Goal: Information Seeking & Learning: Learn about a topic

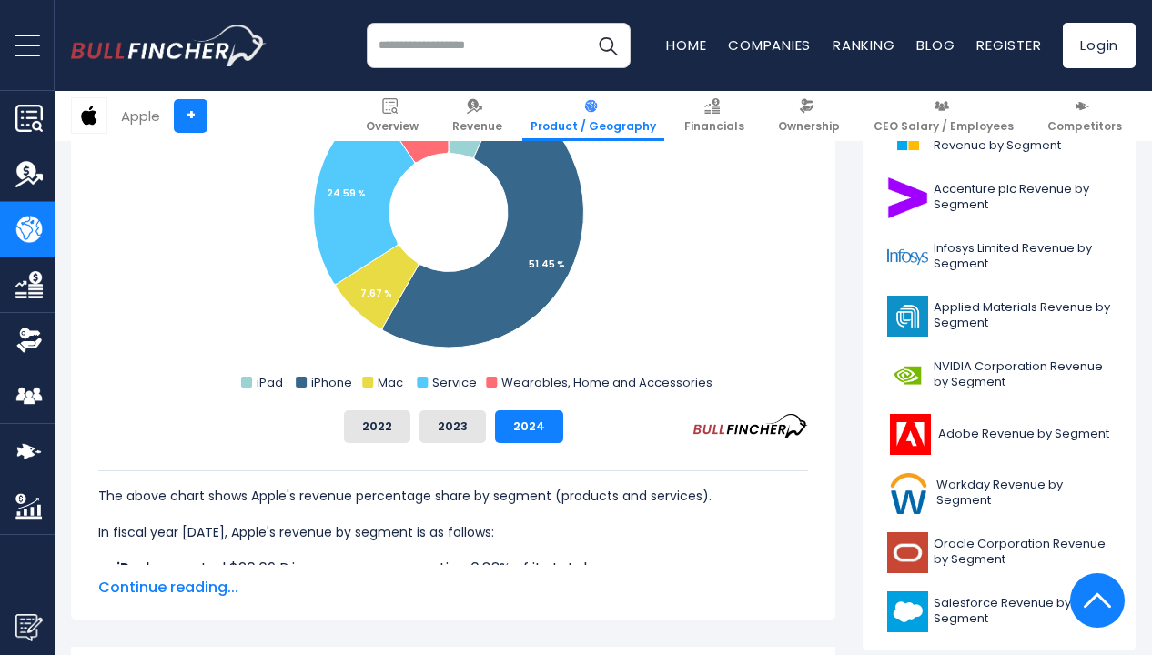
scroll to position [641, 0]
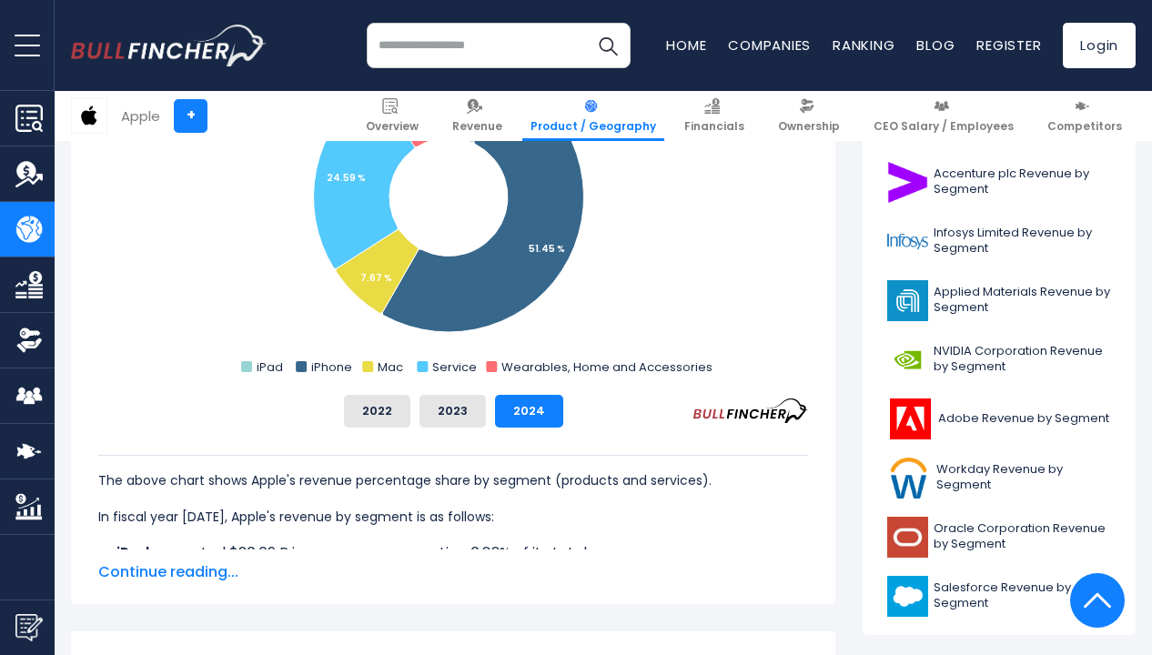
click at [187, 569] on span "Continue reading..." at bounding box center [453, 572] width 710 height 22
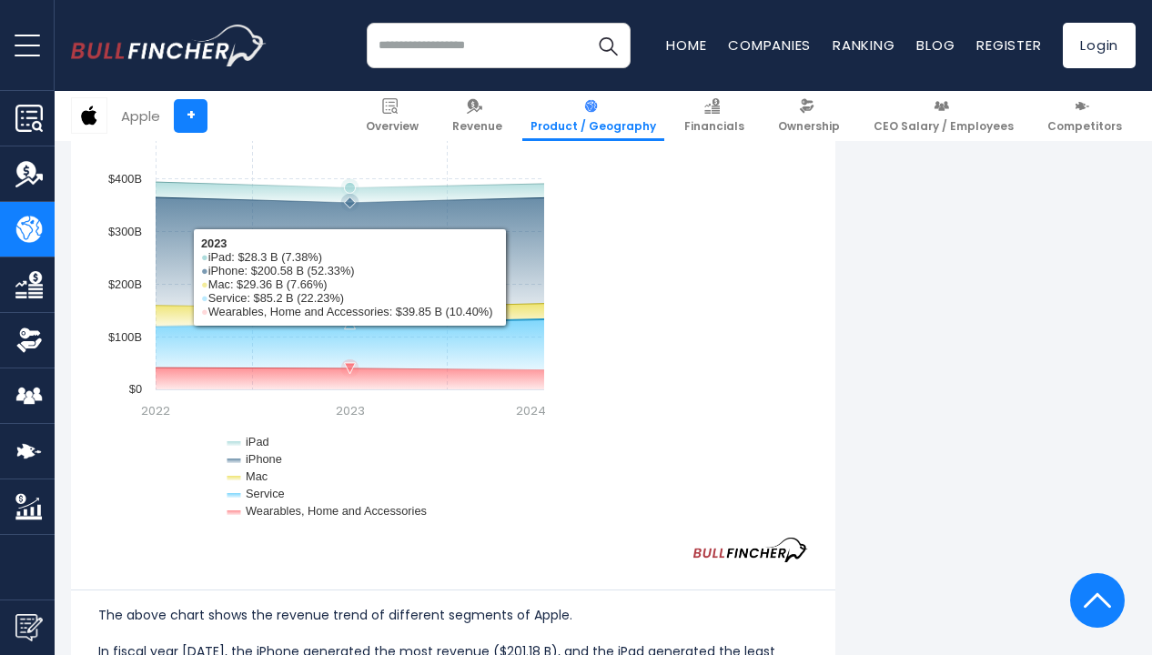
scroll to position [1803, 0]
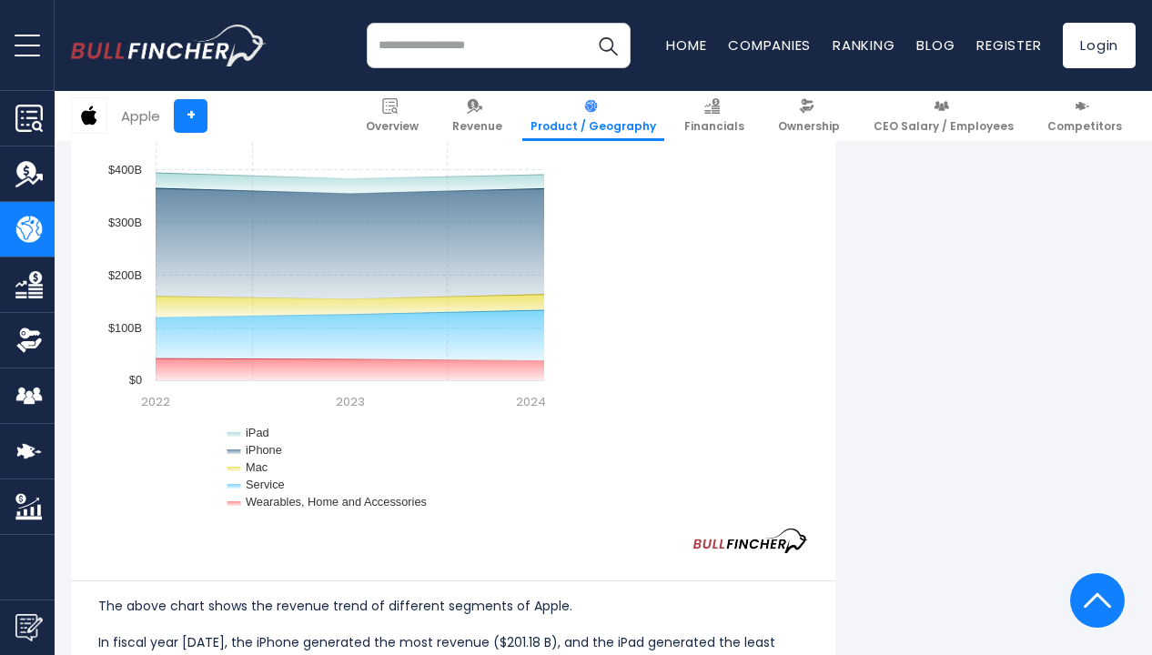
click at [358, 408] on rect "Apple's Segments Revenue Trend" at bounding box center [325, 301] width 455 height 455
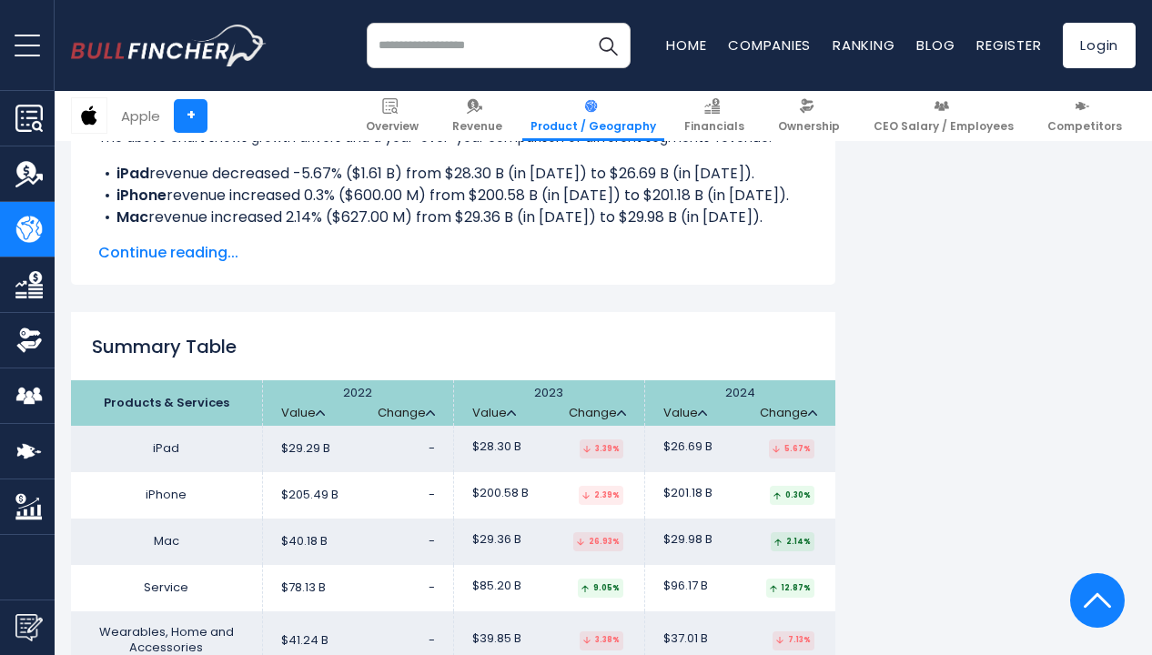
scroll to position [2975, 0]
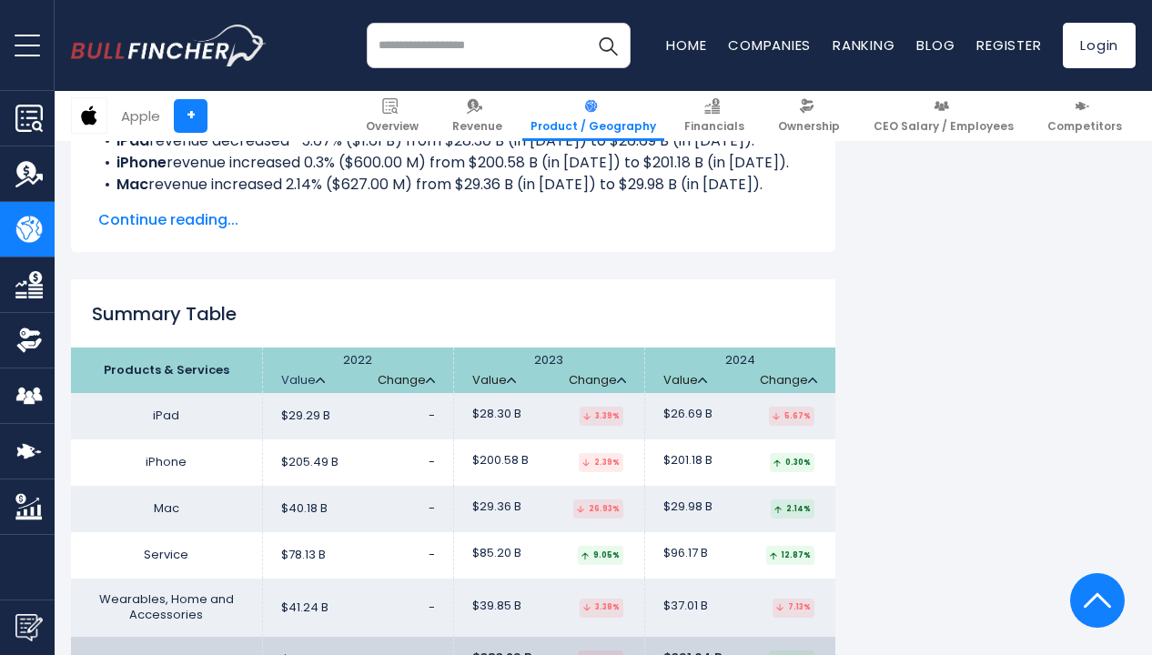
click at [316, 378] on img at bounding box center [320, 380] width 9 height 5
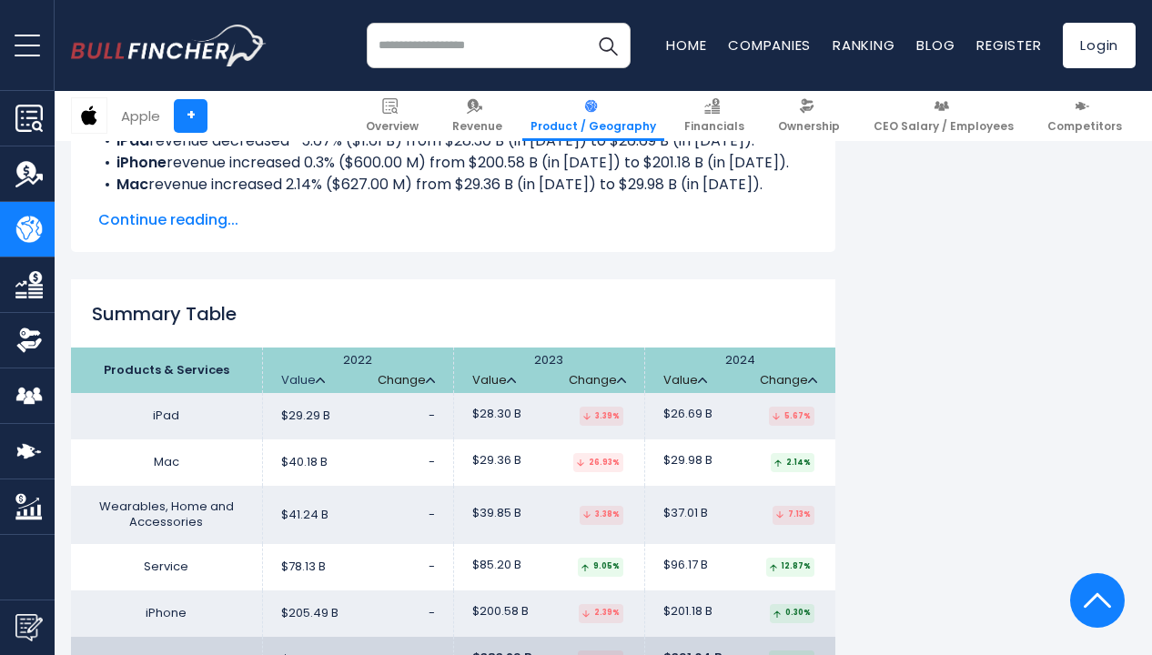
click at [316, 378] on img at bounding box center [320, 380] width 9 height 5
click at [315, 373] on link "Value" at bounding box center [303, 380] width 44 height 15
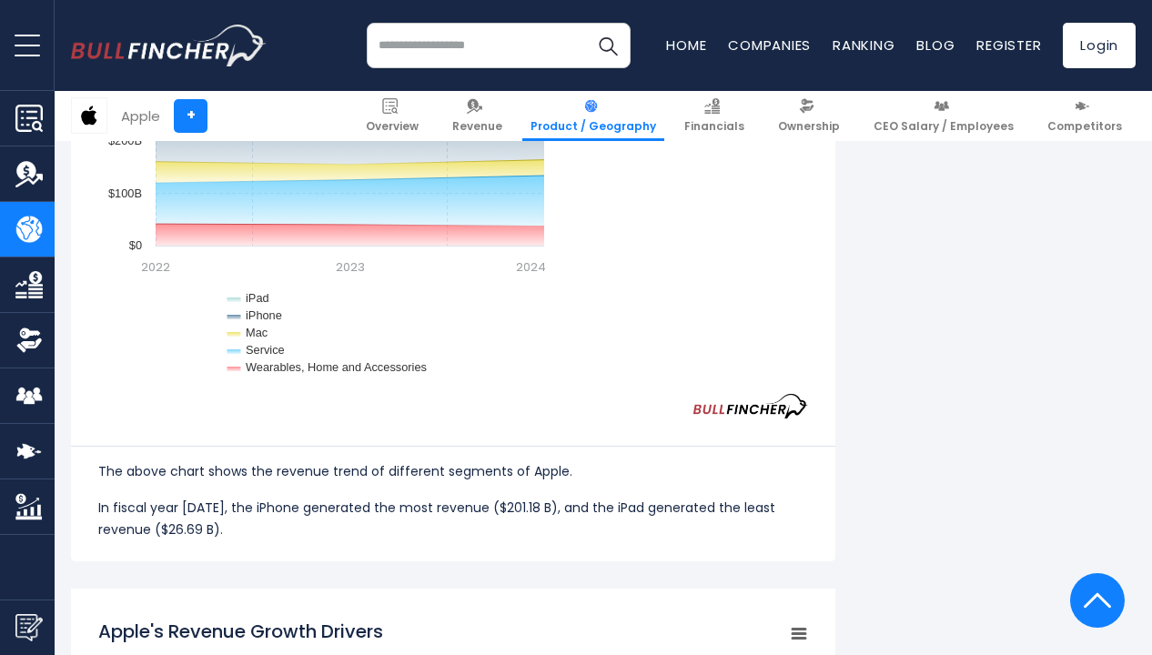
scroll to position [1893, 0]
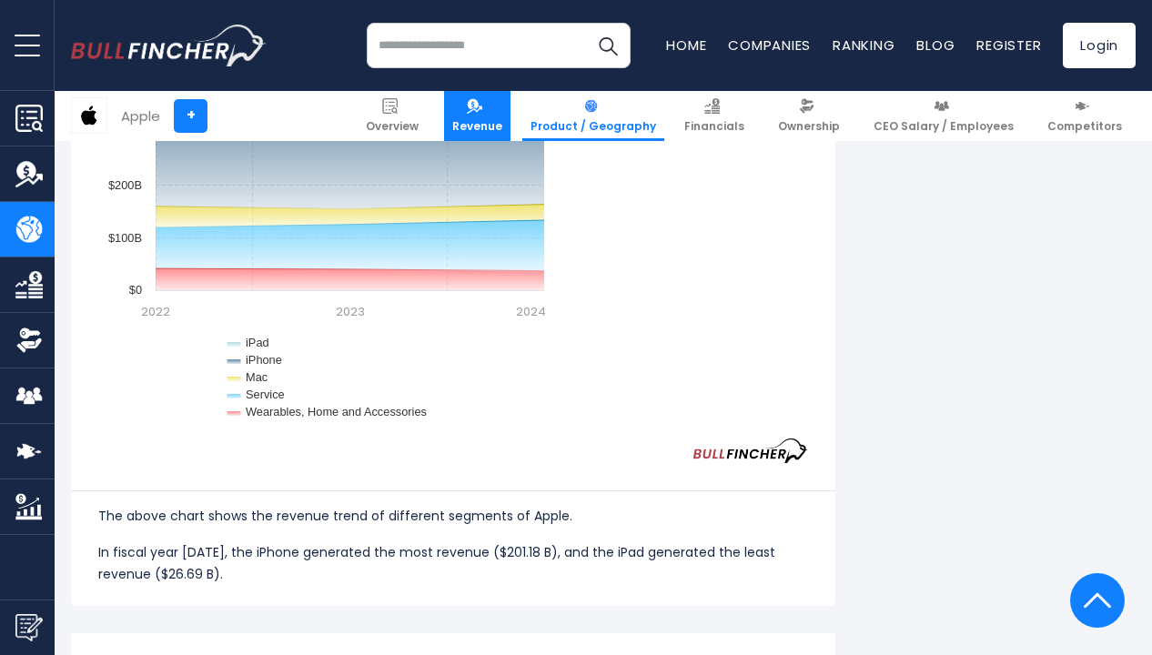
click at [482, 101] on img at bounding box center [474, 105] width 15 height 15
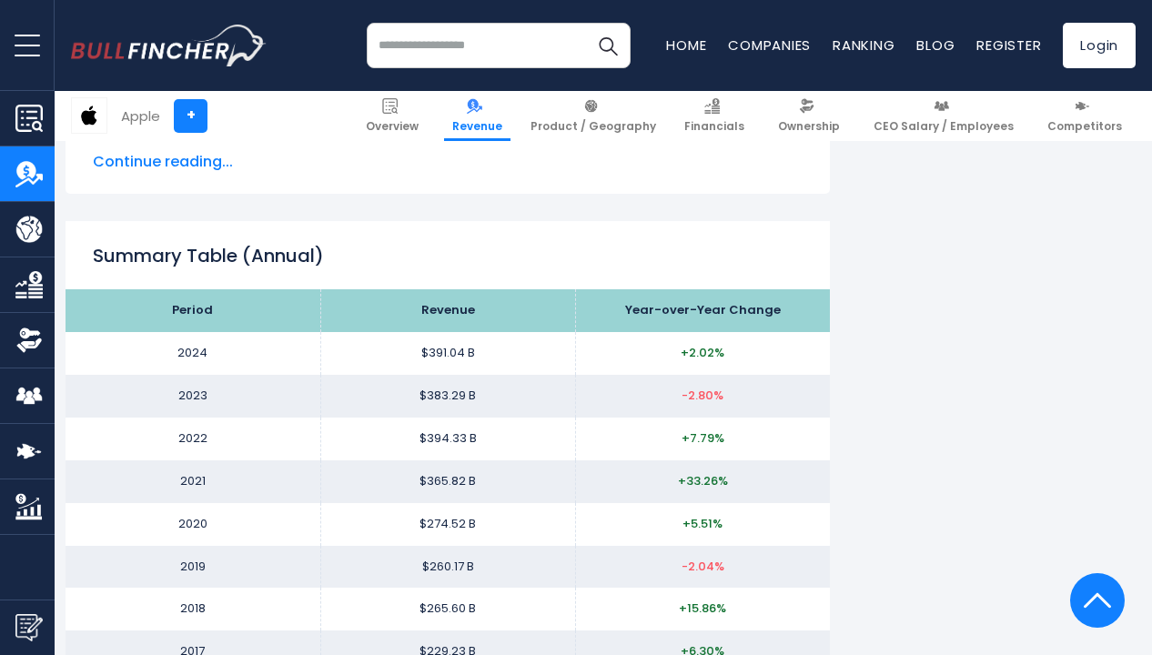
scroll to position [1692, 5]
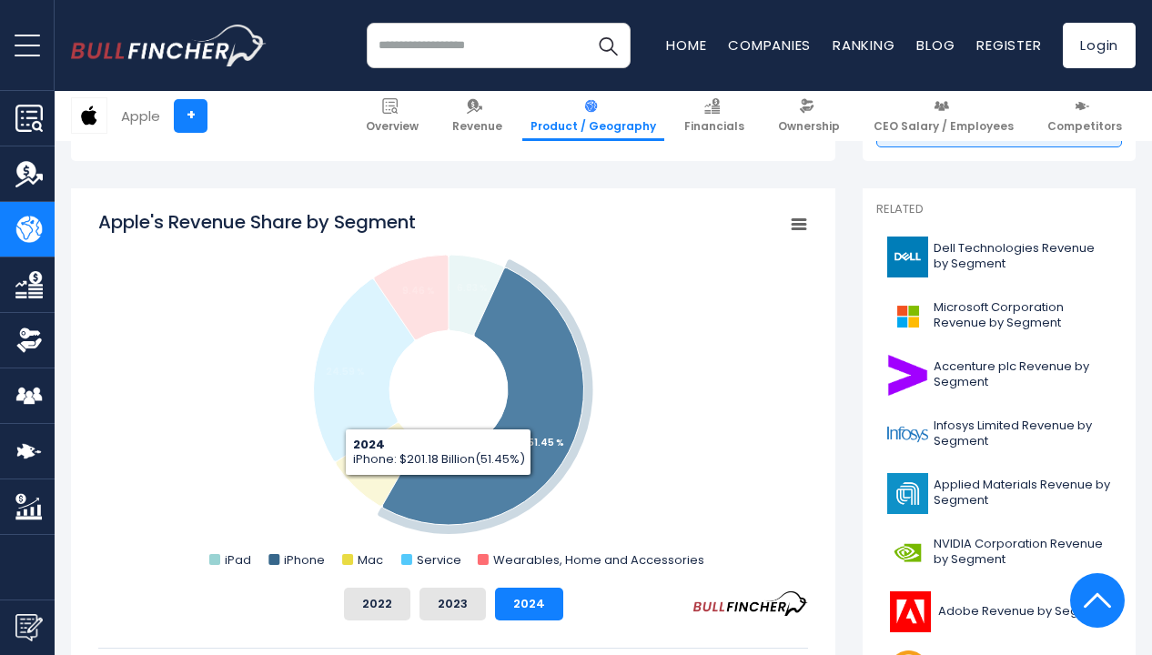
scroll to position [470, 0]
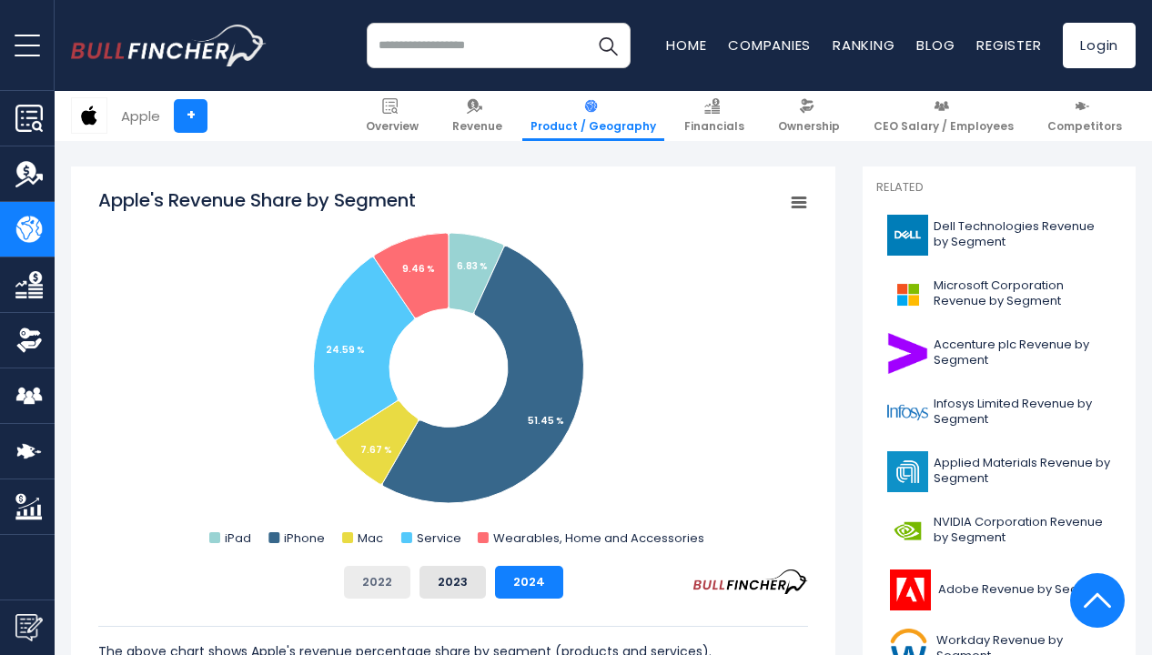
click at [402, 580] on button "2022" at bounding box center [377, 582] width 66 height 33
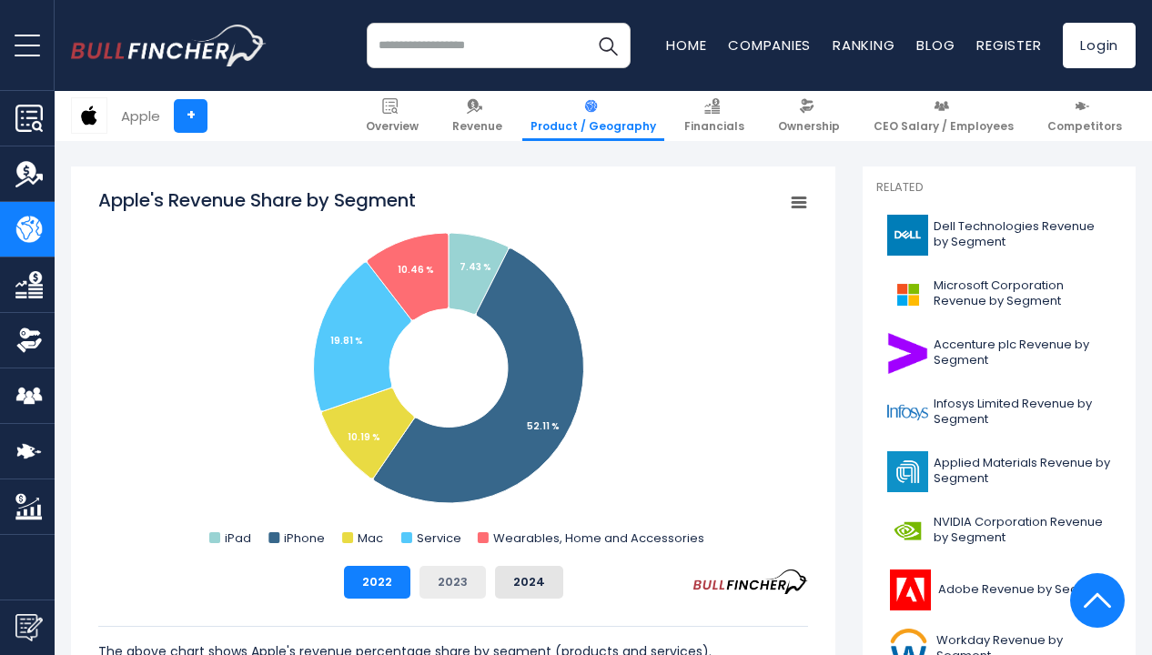
click at [442, 579] on button "2023" at bounding box center [452, 582] width 66 height 33
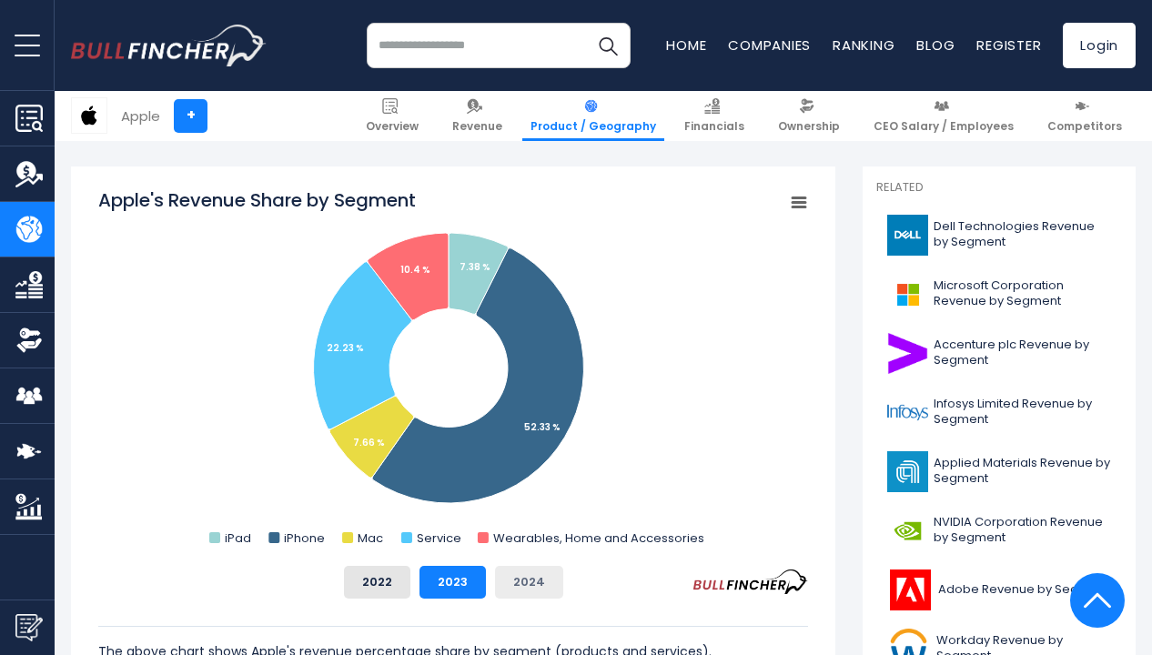
click at [528, 584] on button "2024" at bounding box center [529, 582] width 68 height 33
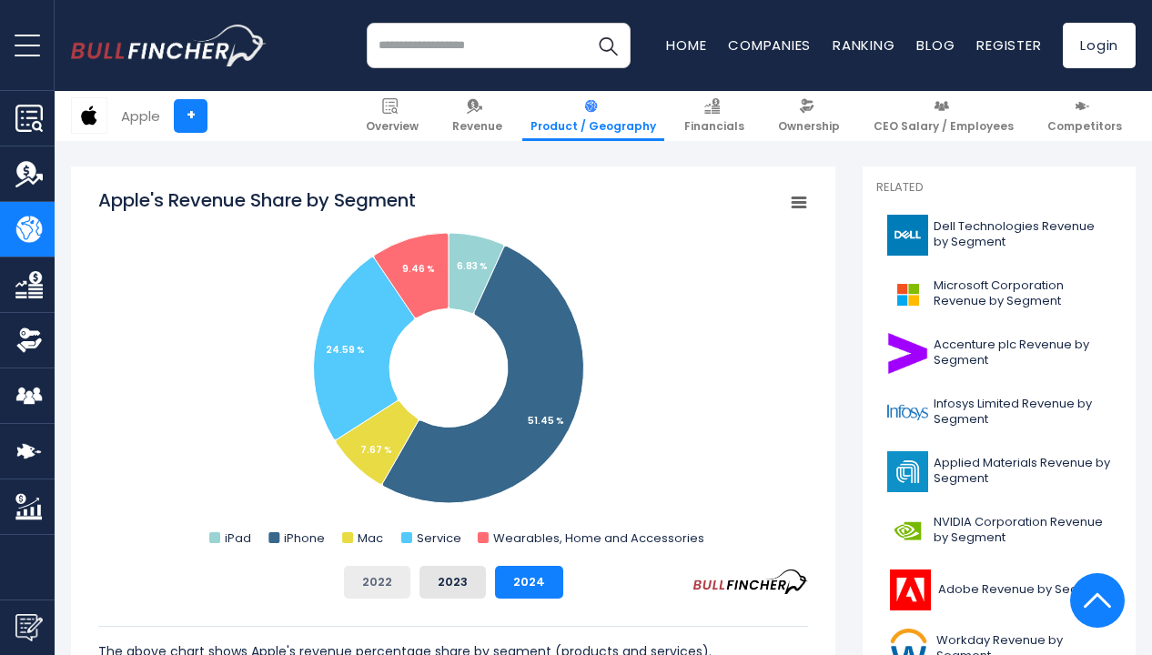
click at [396, 585] on button "2022" at bounding box center [377, 582] width 66 height 33
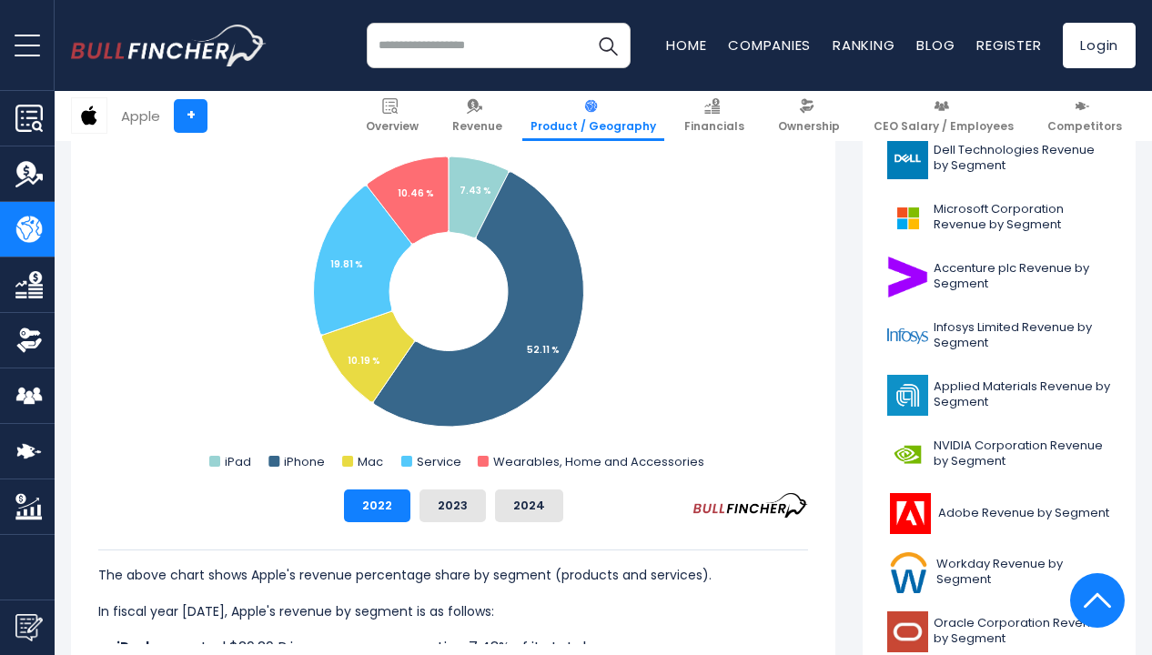
scroll to position [537, 0]
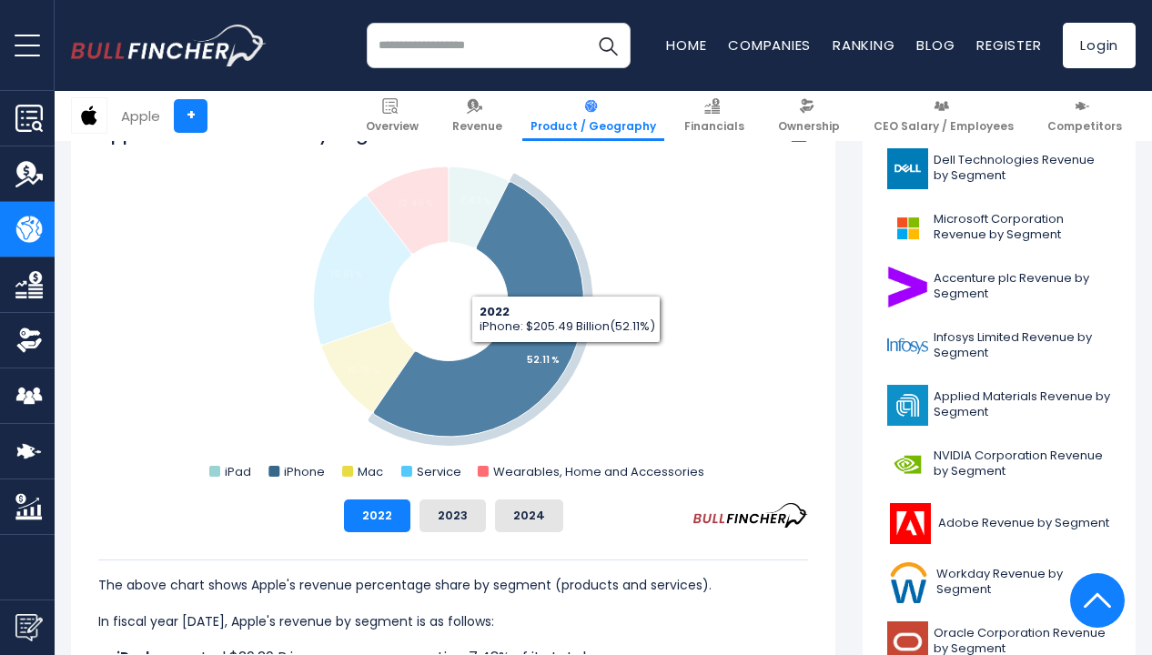
click at [566, 357] on icon "Apple's Revenue Share by Segment" at bounding box center [478, 309] width 210 height 255
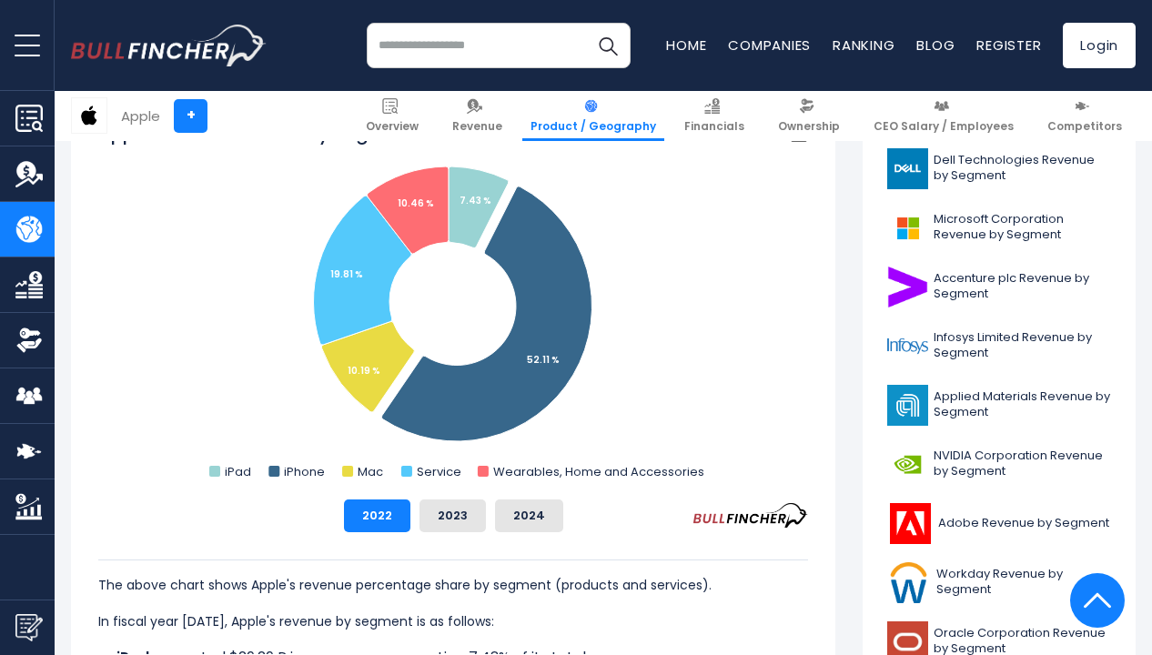
click at [751, 451] on rect "Apple's Revenue Share by Segment" at bounding box center [453, 303] width 710 height 364
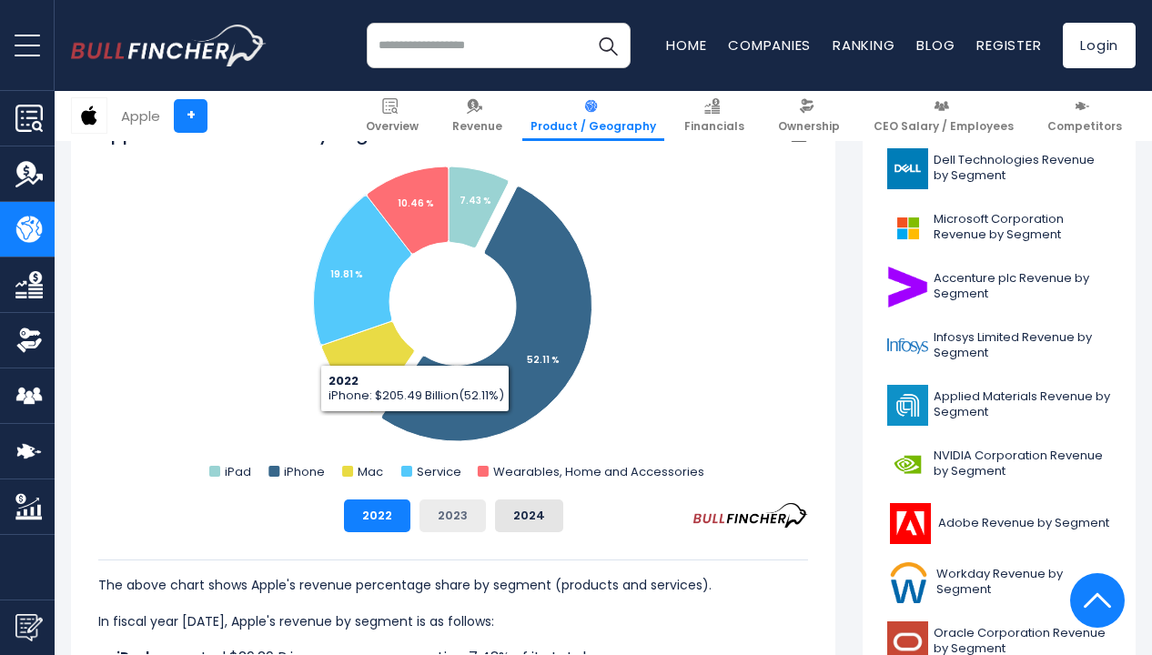
click at [457, 522] on button "2023" at bounding box center [452, 515] width 66 height 33
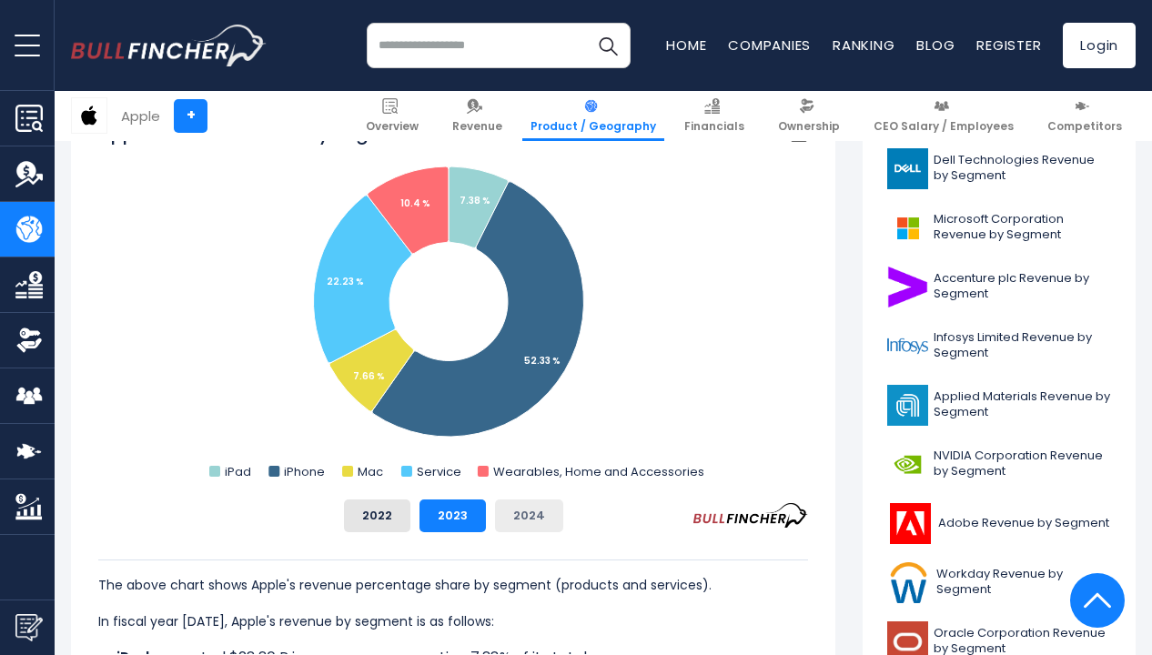
click at [529, 516] on button "2024" at bounding box center [529, 515] width 68 height 33
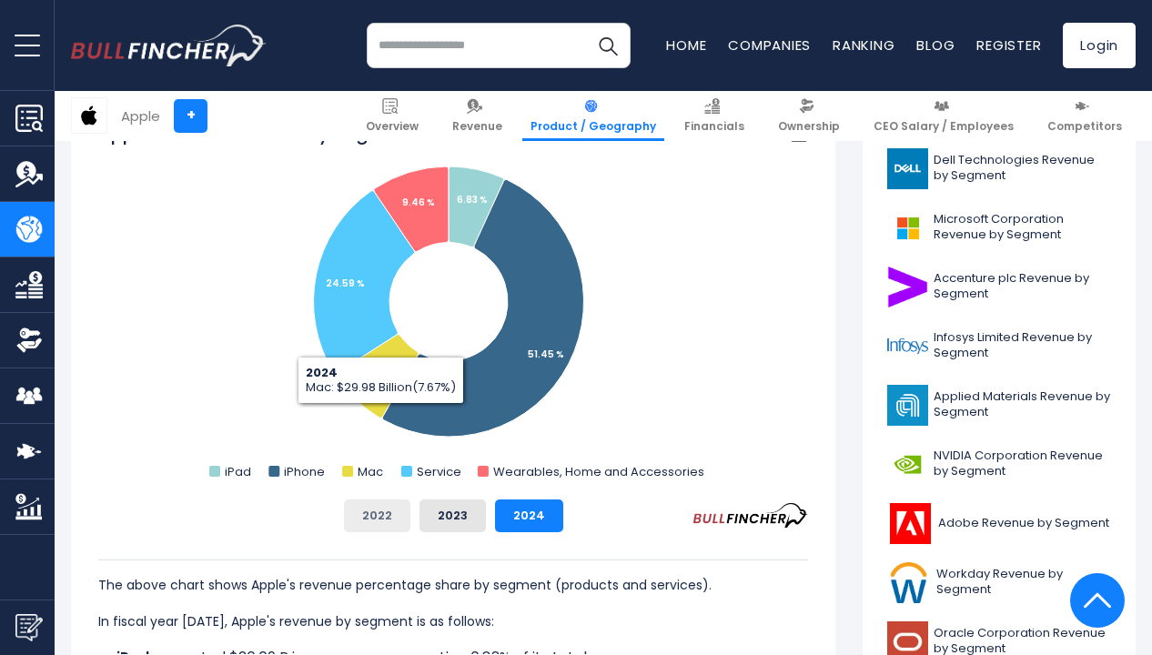
click at [389, 515] on button "2022" at bounding box center [377, 515] width 66 height 33
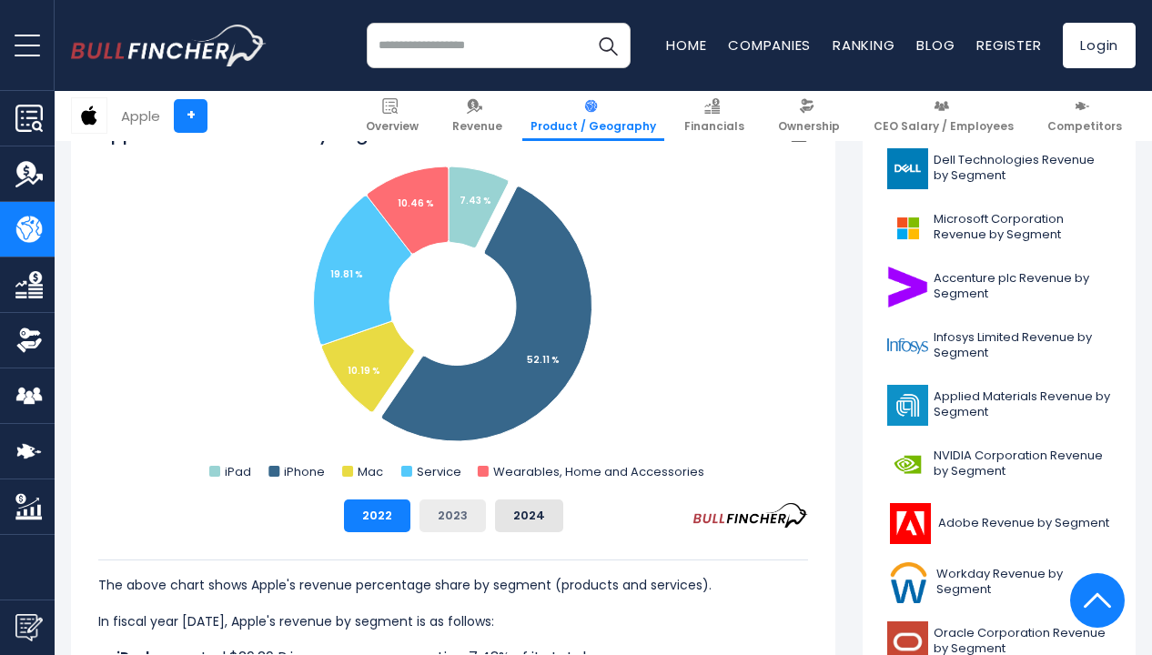
click at [468, 511] on button "2023" at bounding box center [452, 515] width 66 height 33
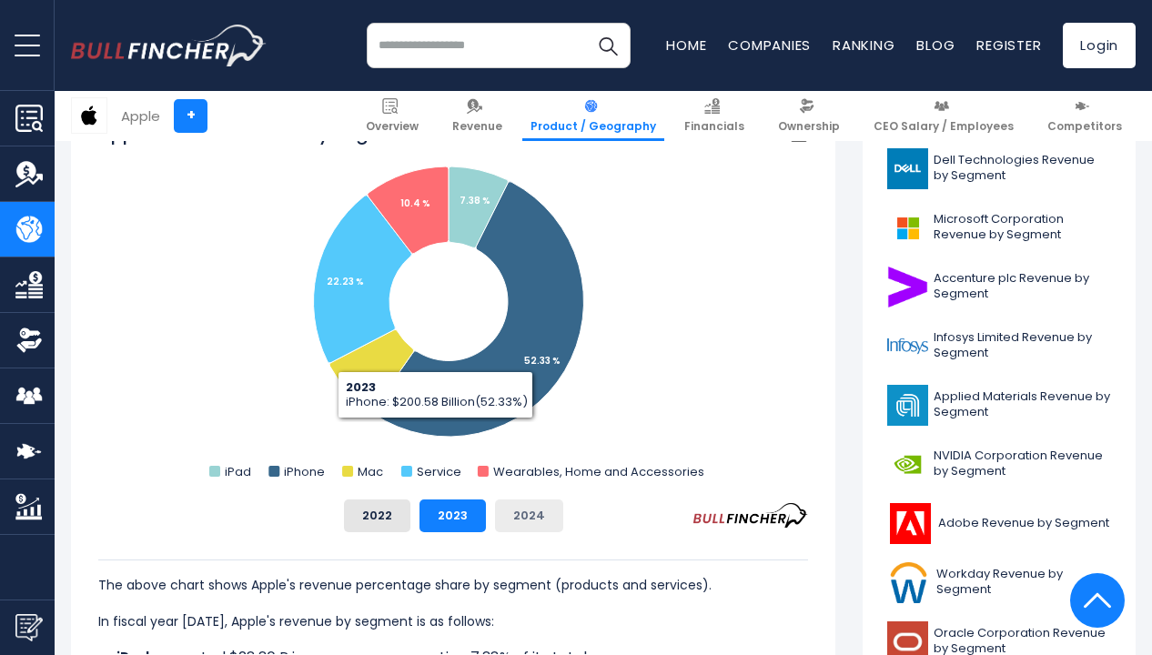
click at [546, 522] on button "2024" at bounding box center [529, 515] width 68 height 33
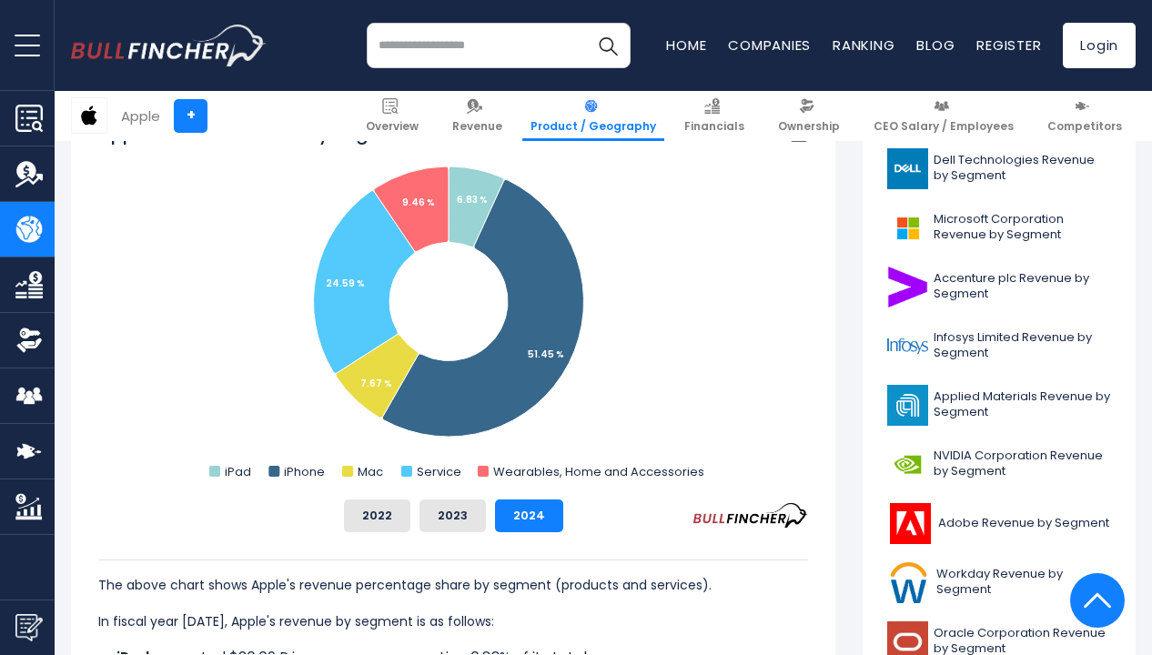
click at [373, 532] on div "The above chart shows Apple's revenue percentage share by segment (products and…" at bounding box center [453, 593] width 710 height 122
click at [375, 528] on button "2022" at bounding box center [377, 515] width 66 height 33
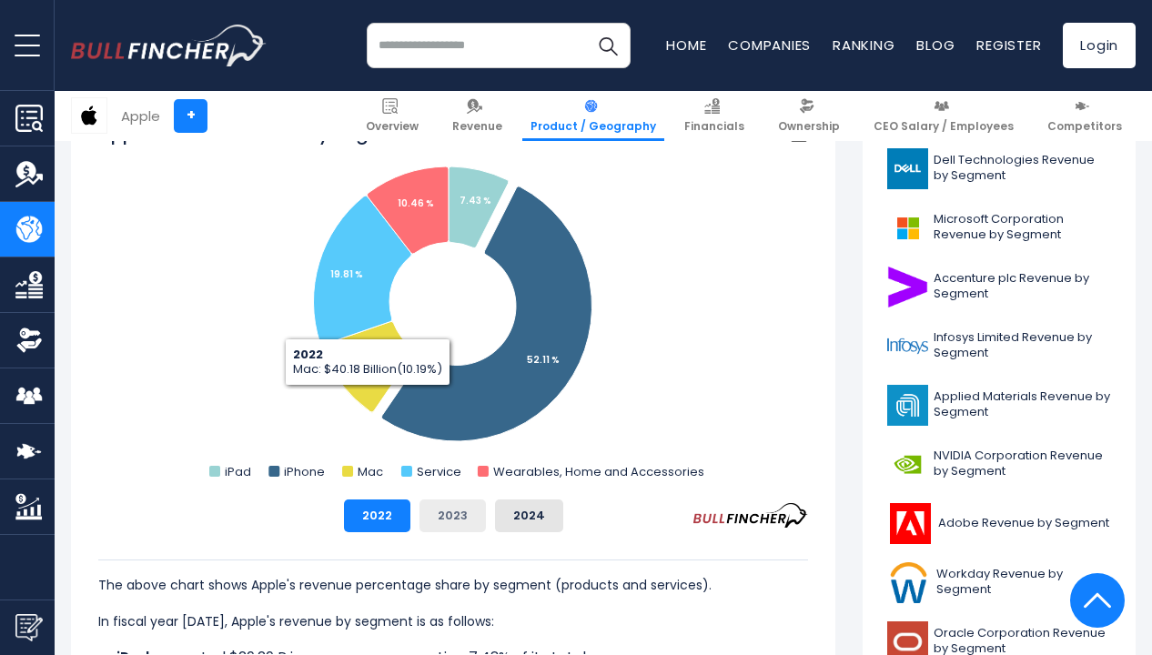
click at [449, 517] on button "2023" at bounding box center [452, 515] width 66 height 33
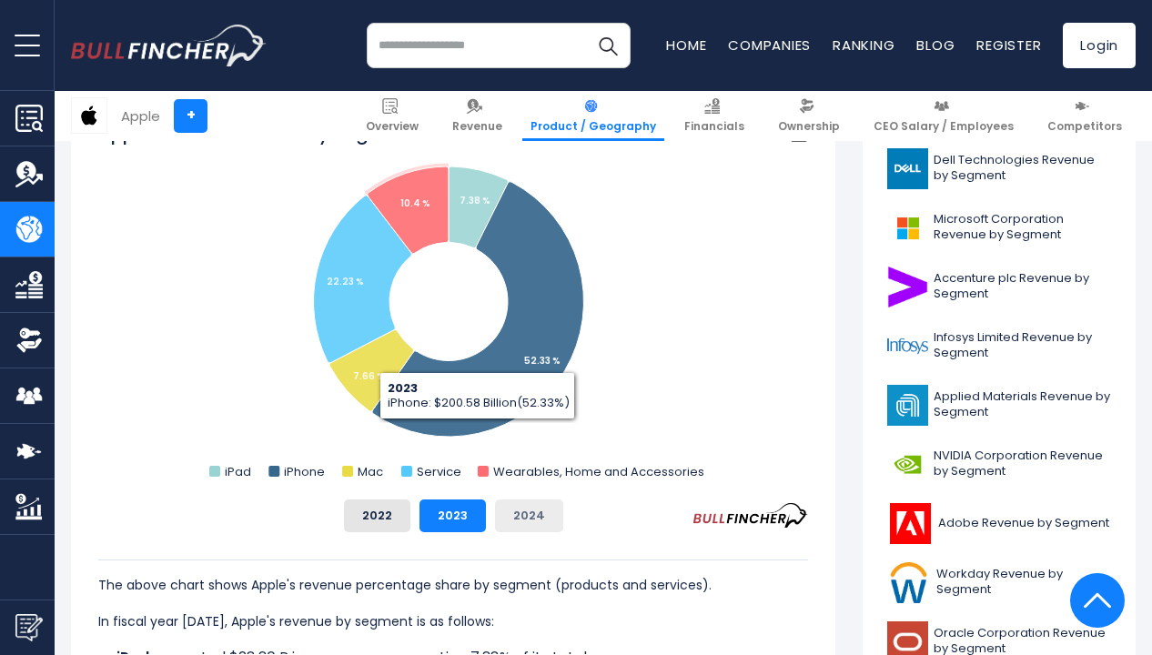
click at [535, 514] on button "2024" at bounding box center [529, 515] width 68 height 33
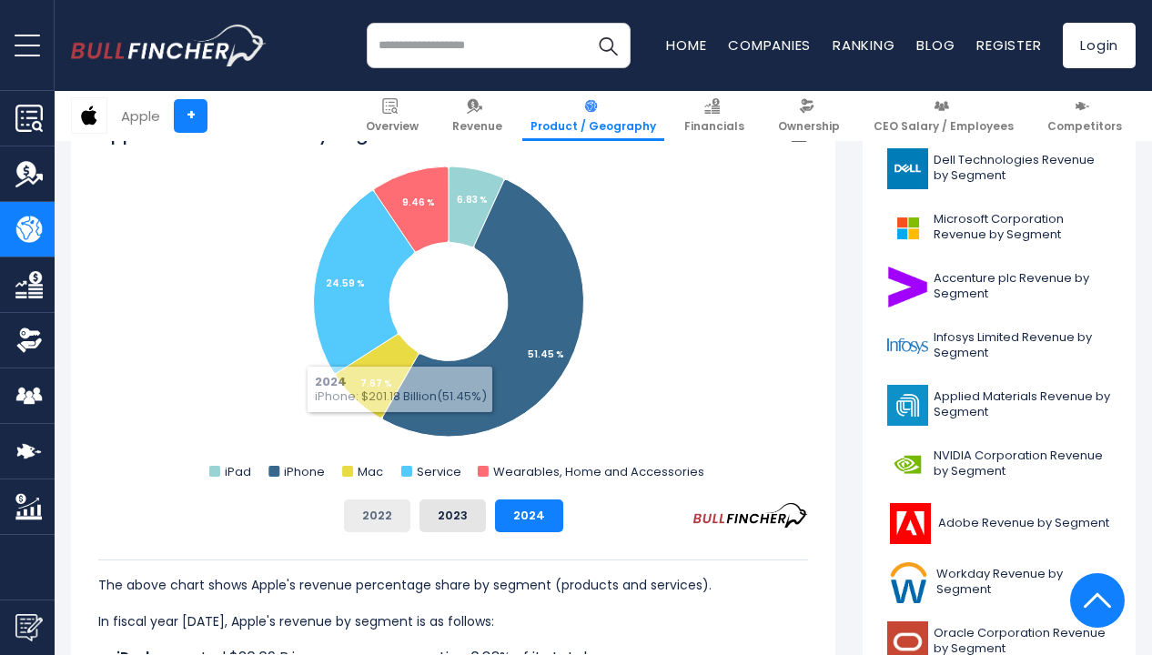
click at [394, 520] on button "2022" at bounding box center [377, 515] width 66 height 33
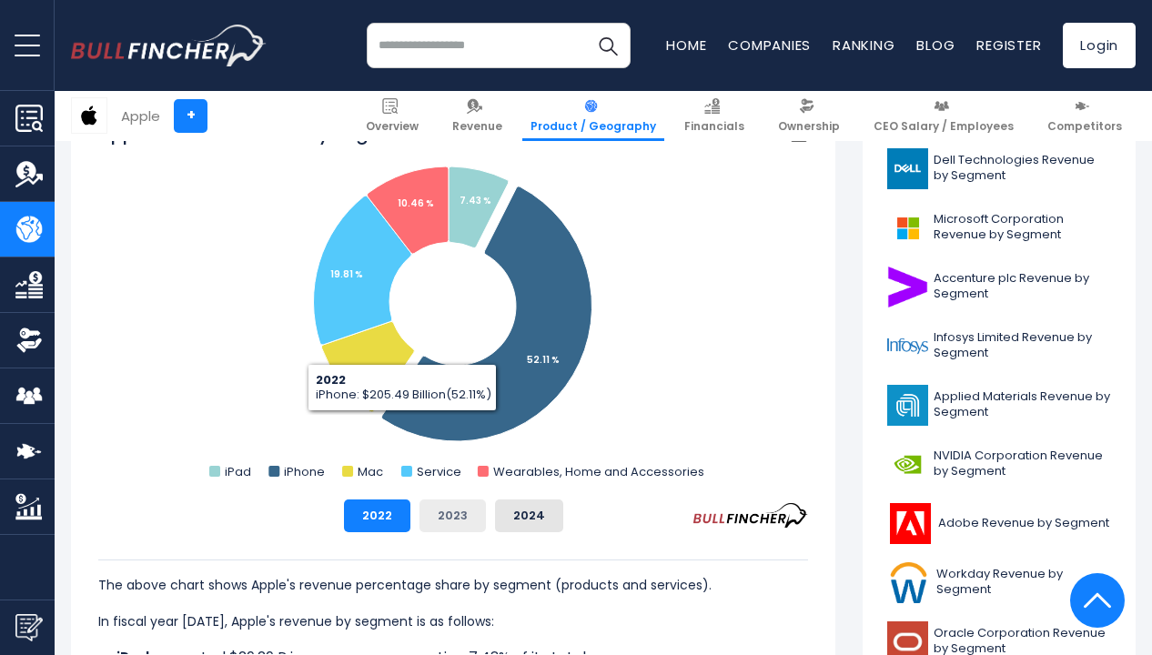
click at [457, 515] on button "2023" at bounding box center [452, 515] width 66 height 33
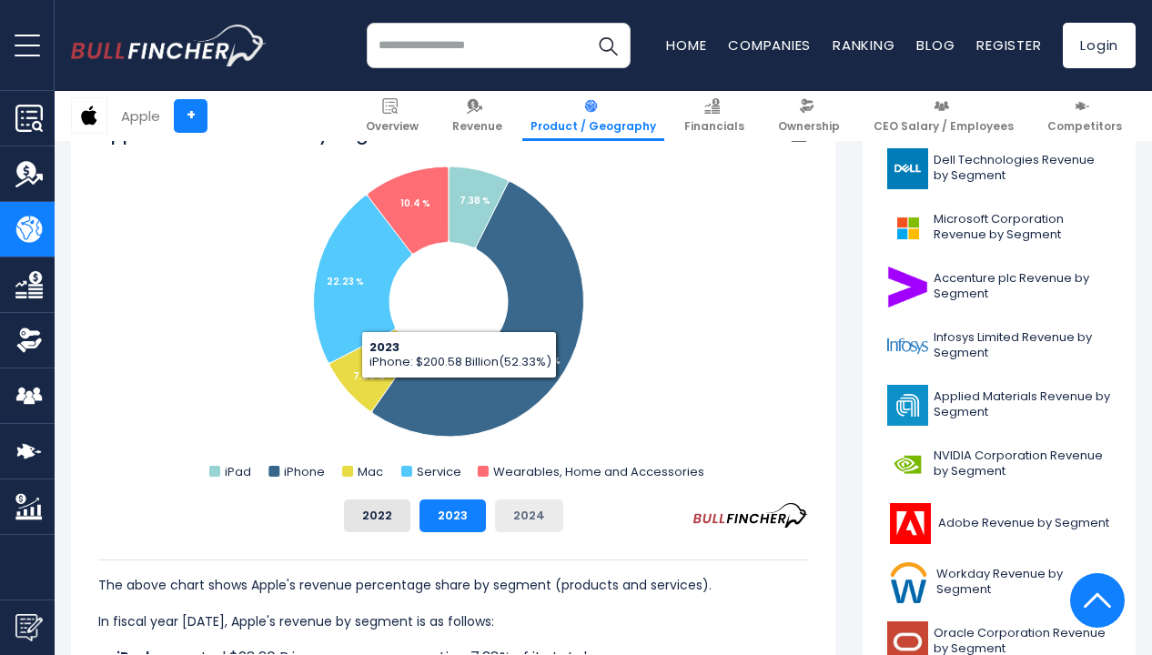
click at [544, 516] on button "2024" at bounding box center [529, 515] width 68 height 33
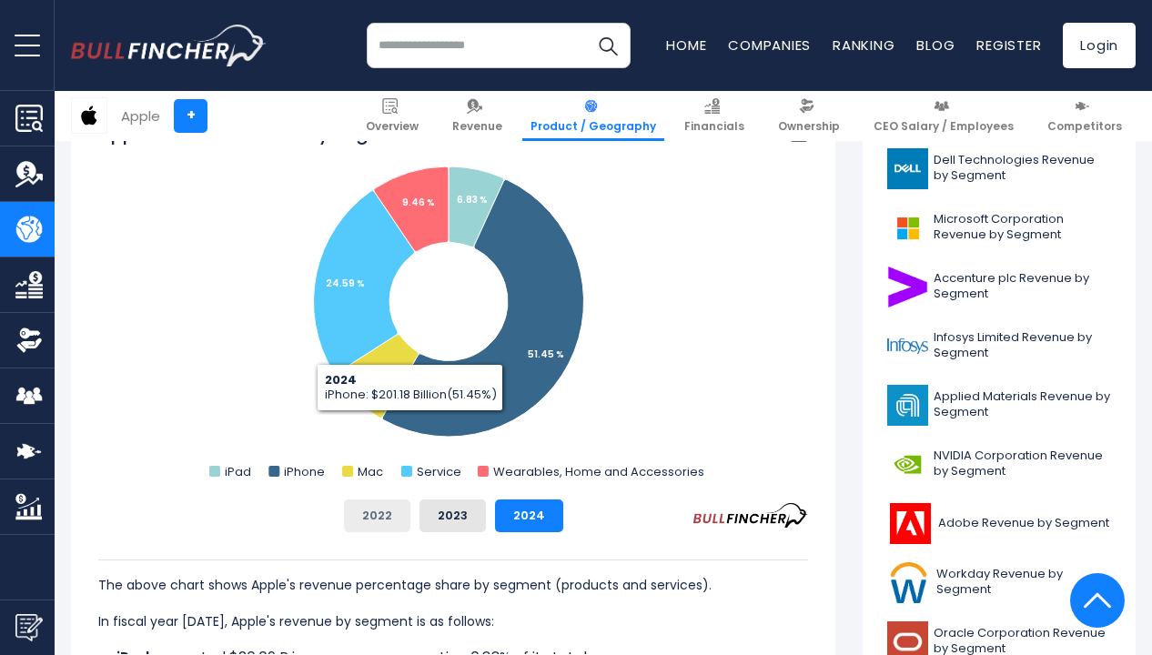
click at [386, 522] on button "2022" at bounding box center [377, 515] width 66 height 33
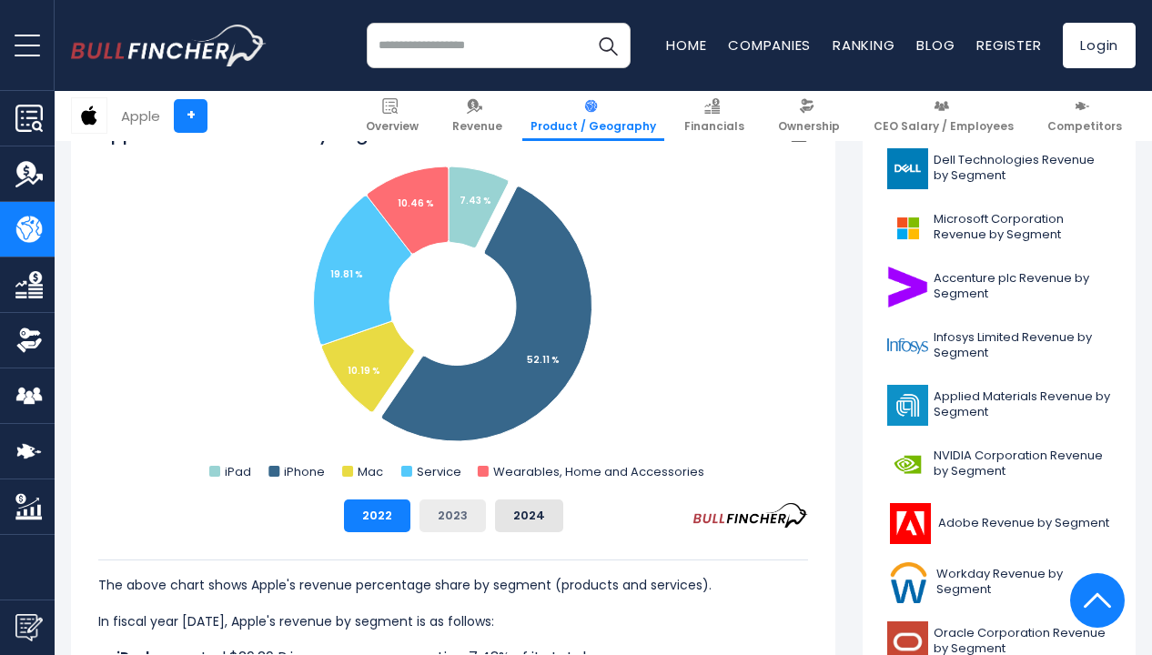
click at [449, 510] on button "2023" at bounding box center [452, 515] width 66 height 33
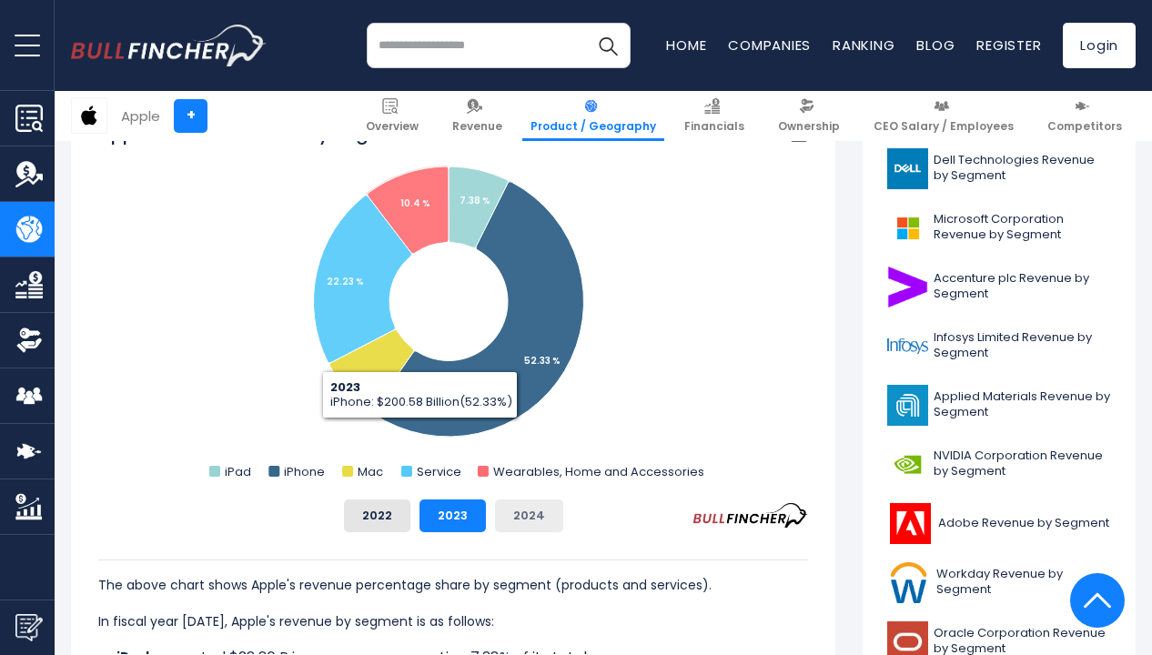
click at [534, 511] on button "2024" at bounding box center [529, 515] width 68 height 33
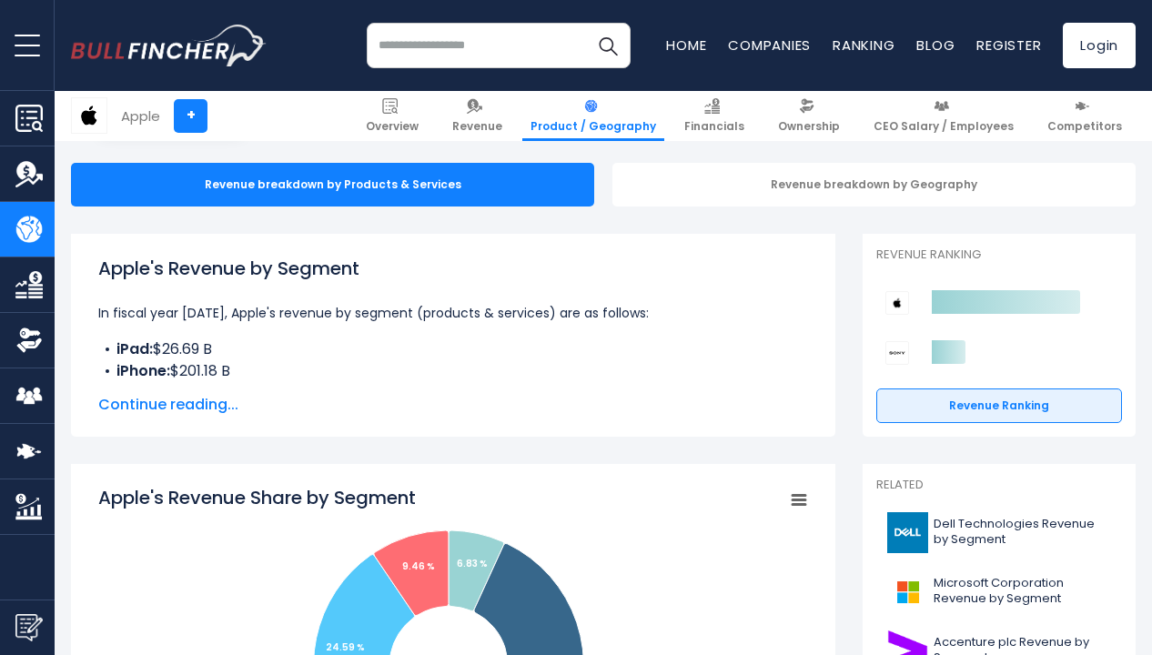
scroll to position [178, 0]
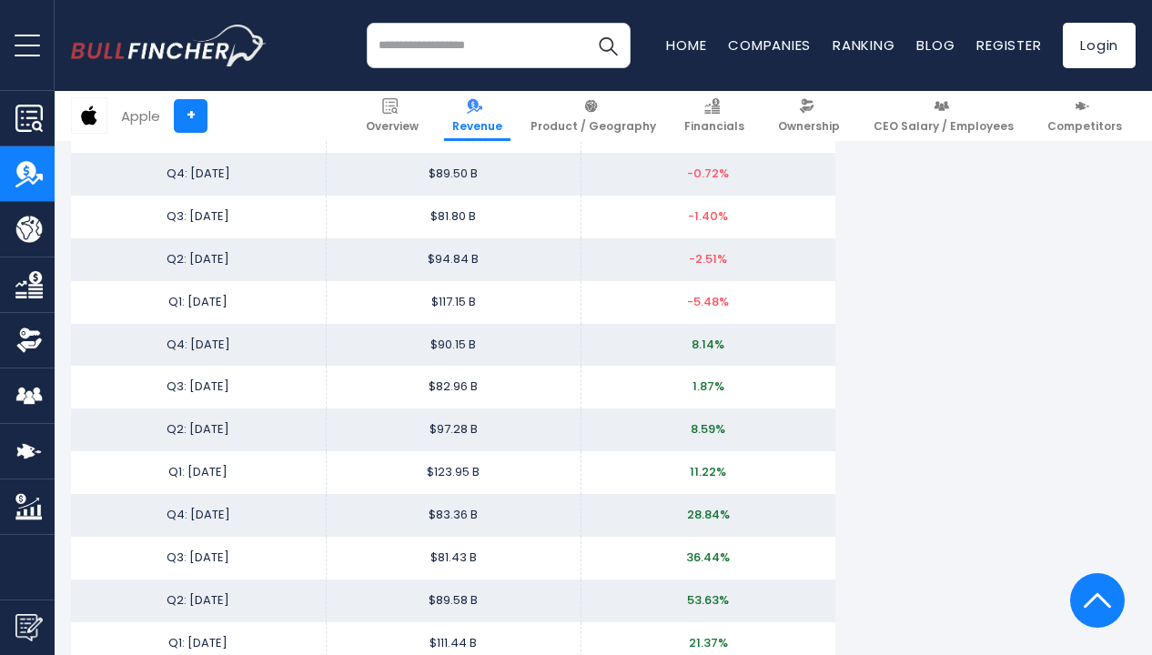
scroll to position [2890, 0]
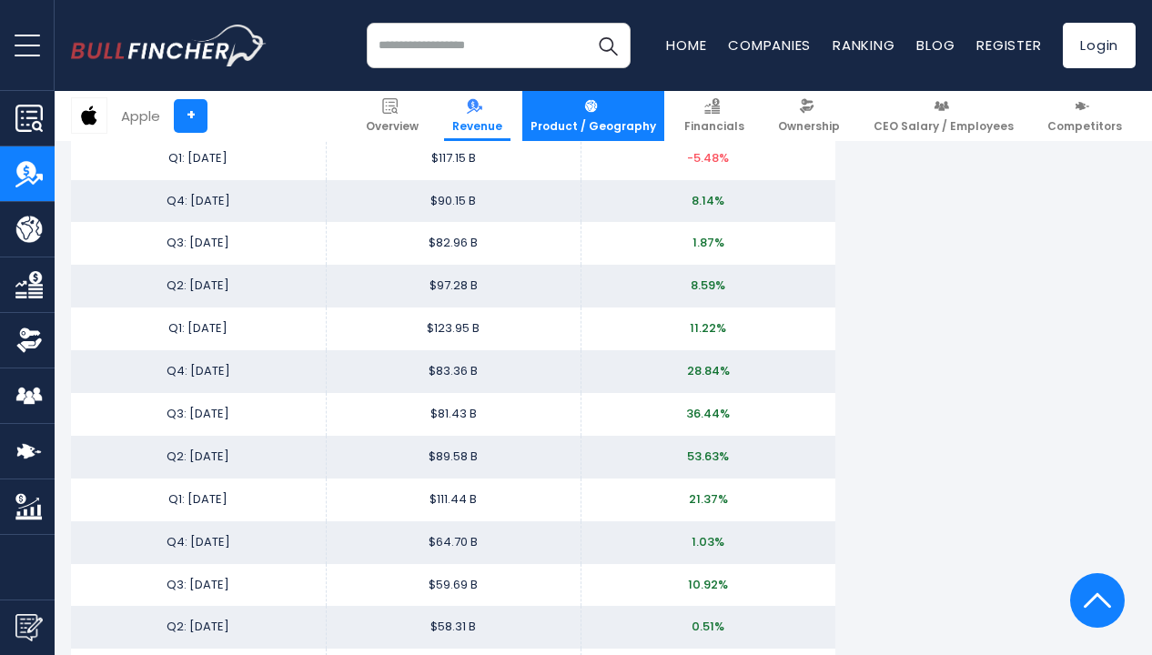
click at [632, 113] on link "Product / Geography" at bounding box center [593, 116] width 142 height 50
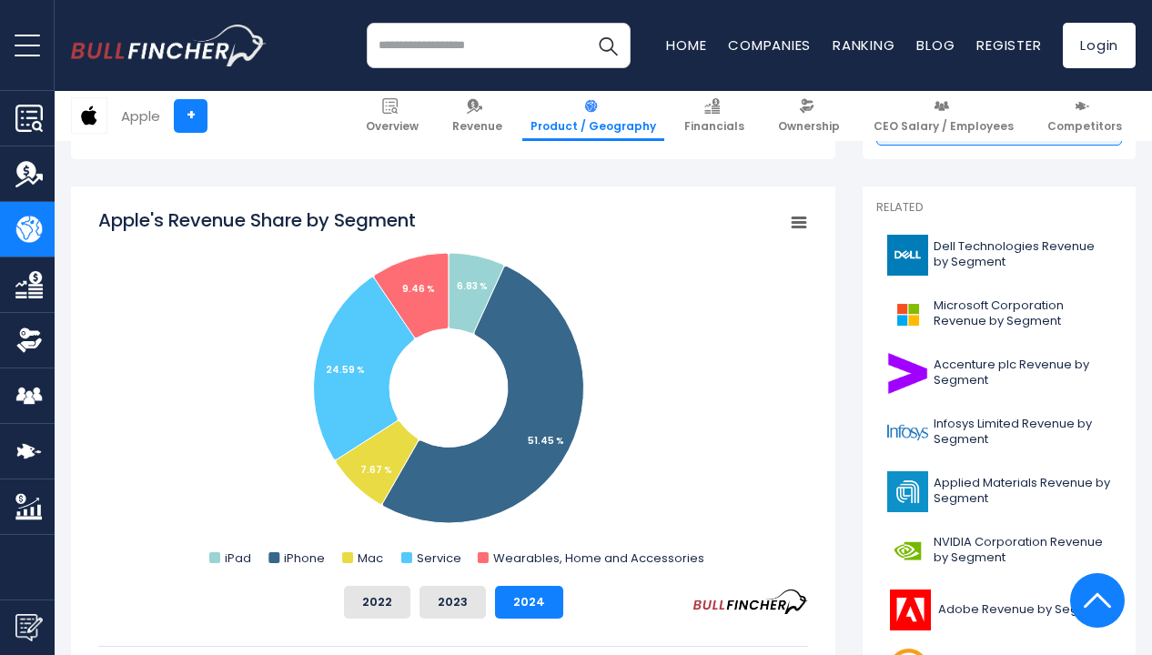
scroll to position [438, 1]
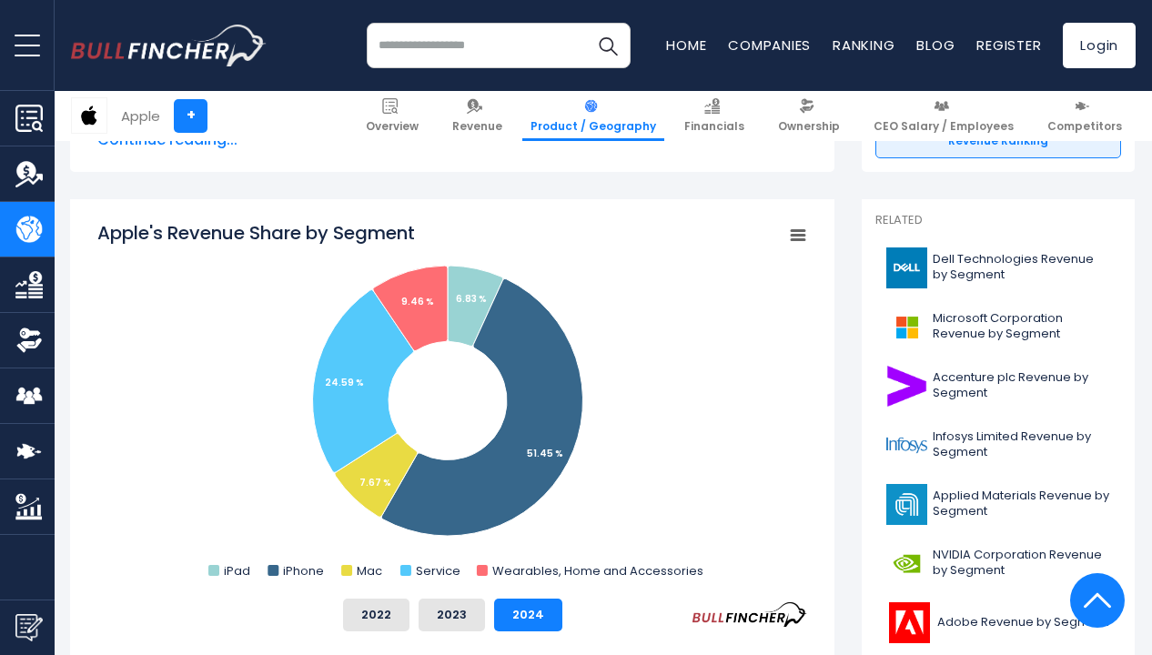
click at [800, 238] on icon "Apple's Revenue Share by Segment" at bounding box center [797, 235] width 13 height 9
click at [766, 229] on div "View Fullscreen Print chart Download PNG Image Download JPEG Image" at bounding box center [736, 320] width 198 height 196
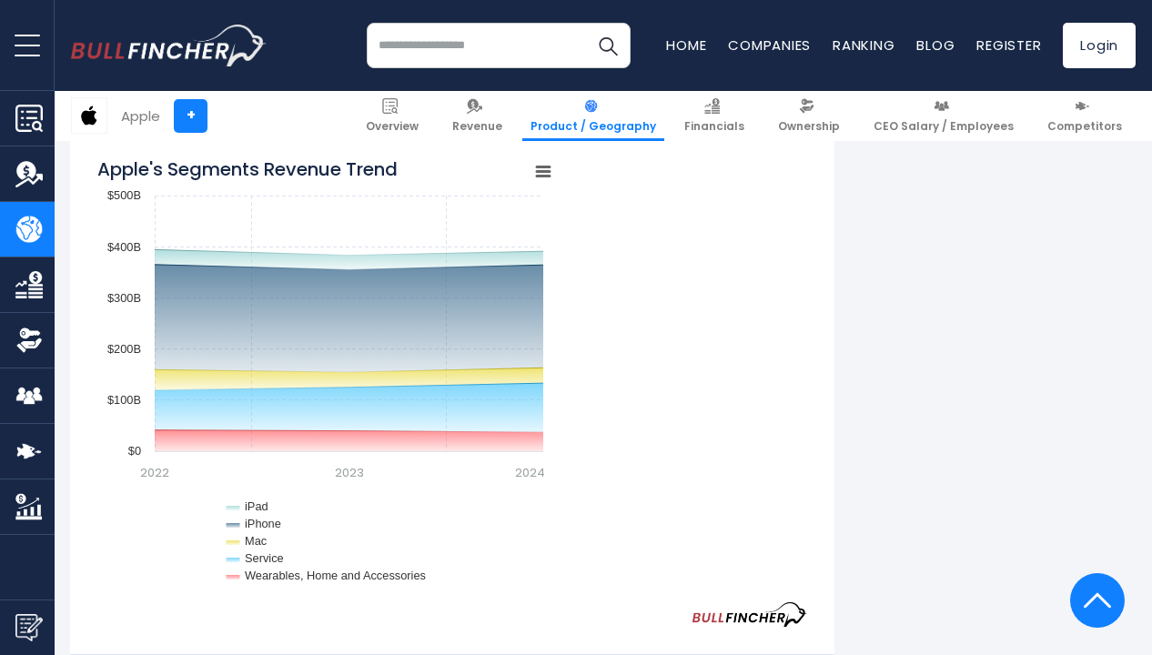
scroll to position [1516, 1]
